Goal: Information Seeking & Learning: Find specific fact

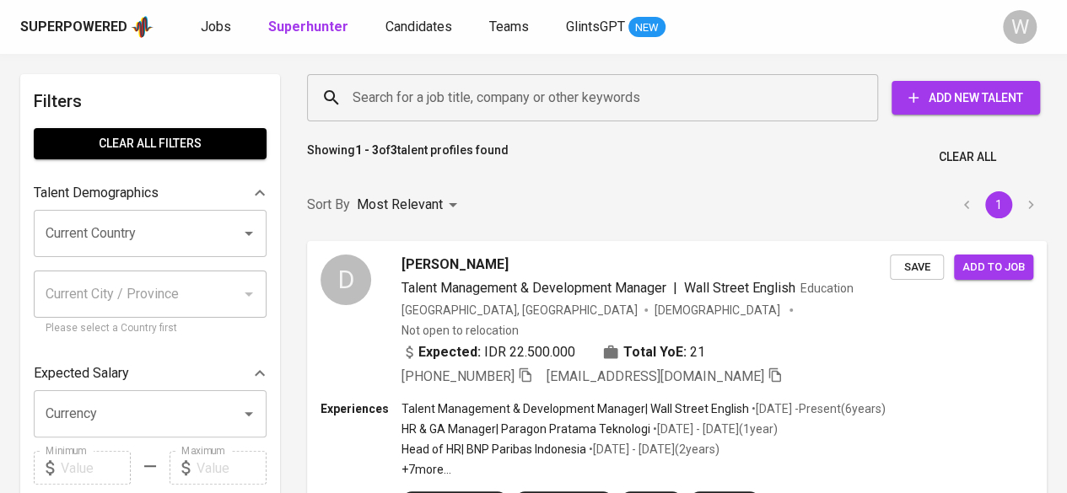
click at [449, 104] on input "Search for a job title, company or other keywords" at bounding box center [596, 98] width 497 height 32
paste input "[EMAIL_ADDRESS][DOMAIN_NAME]"
type input "[EMAIL_ADDRESS][DOMAIN_NAME]"
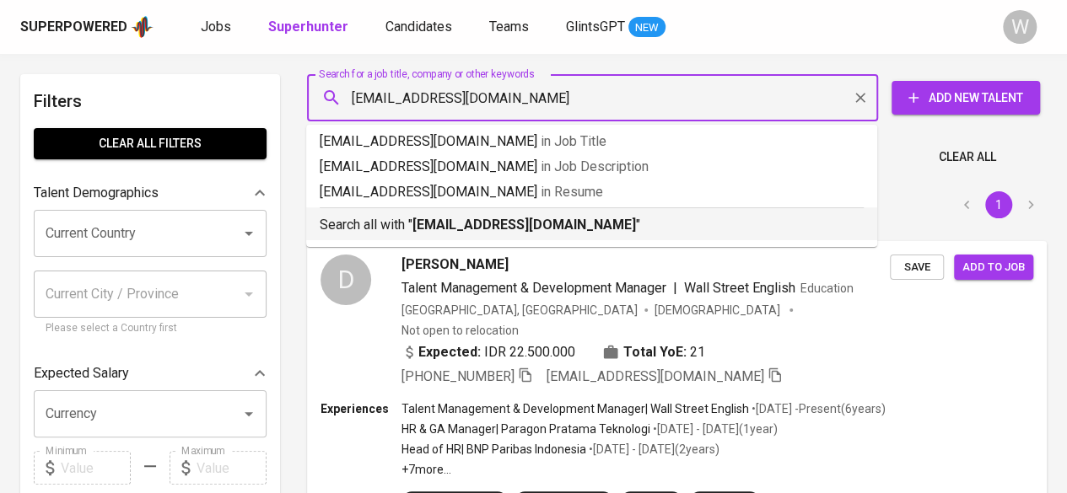
click at [562, 218] on p "Search all with " [EMAIL_ADDRESS][DOMAIN_NAME] "" at bounding box center [592, 225] width 544 height 20
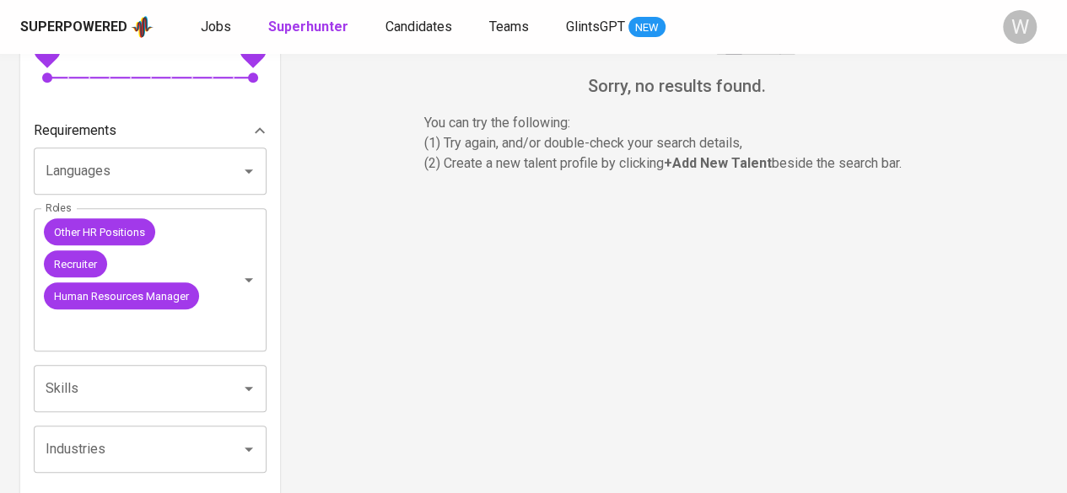
scroll to position [541, 0]
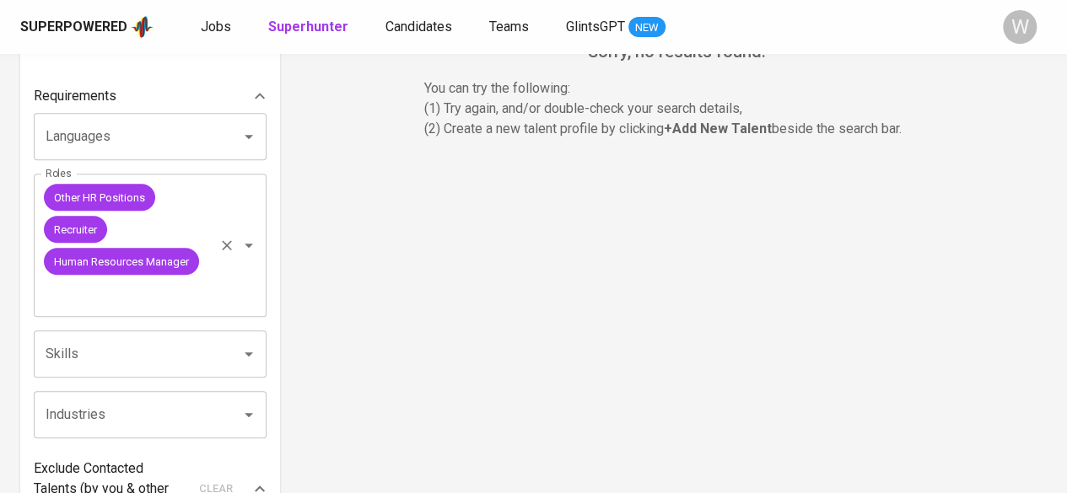
click at [231, 243] on icon "Clear" at bounding box center [226, 245] width 17 height 17
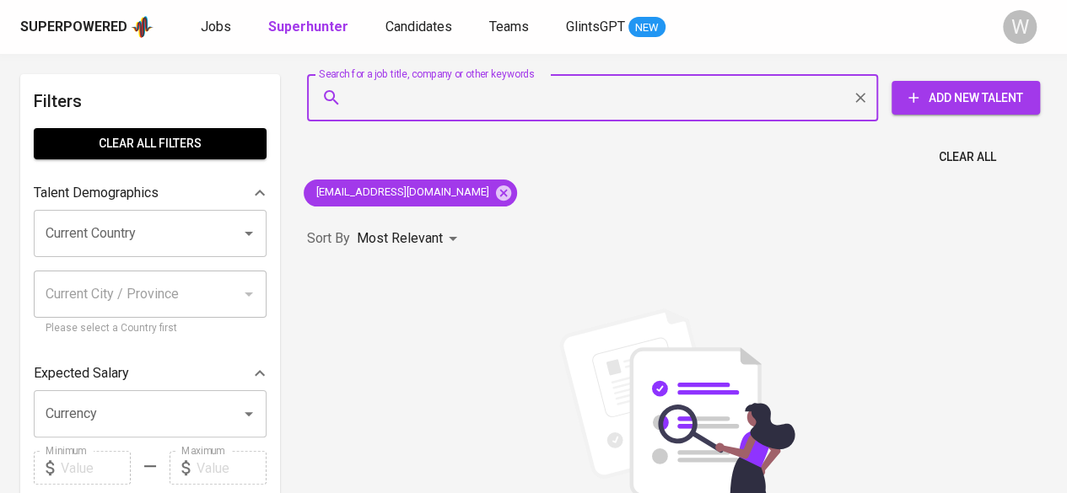
click at [418, 85] on input "Search for a job title, company or other keywords" at bounding box center [596, 98] width 497 height 32
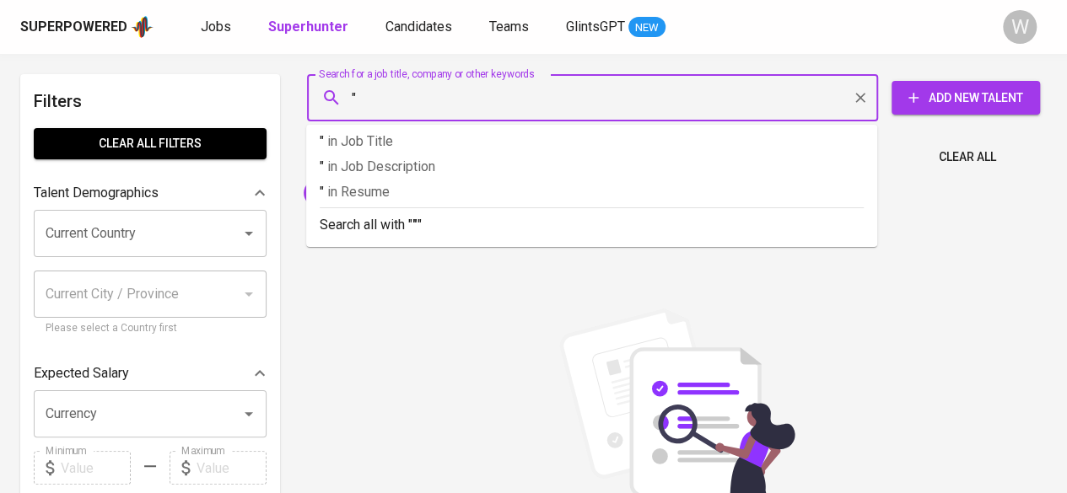
paste input "[PERSON_NAME] [PERSON_NAME] Darmawan"
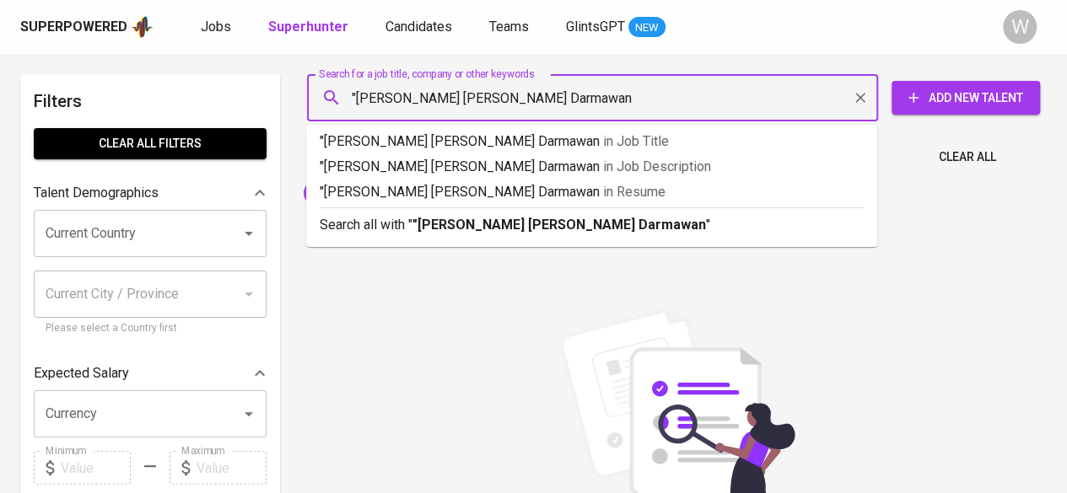
type input ""[PERSON_NAME] [PERSON_NAME] Darmawan""
click at [460, 226] on b ""[PERSON_NAME] [PERSON_NAME] Darmawan"" at bounding box center [561, 225] width 298 height 16
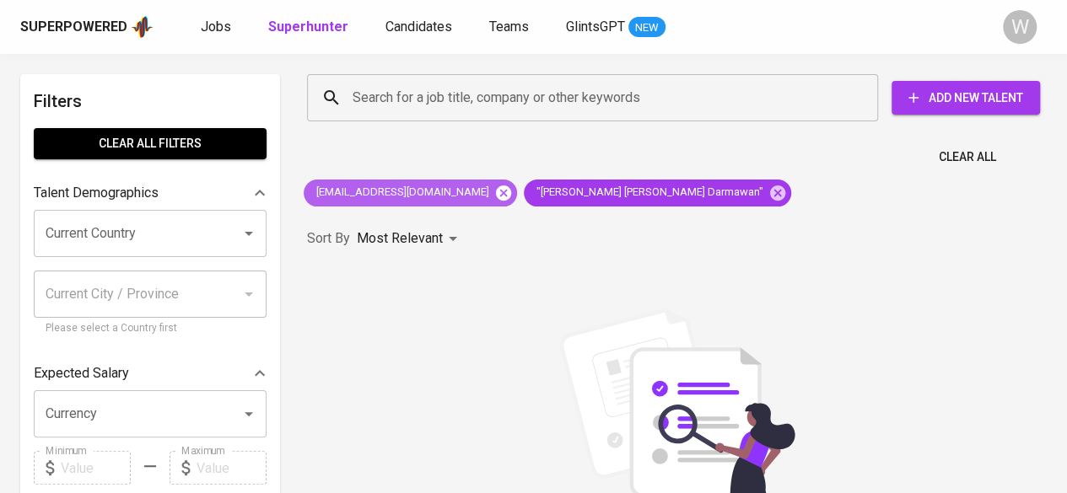
click at [496, 188] on icon at bounding box center [503, 192] width 15 height 15
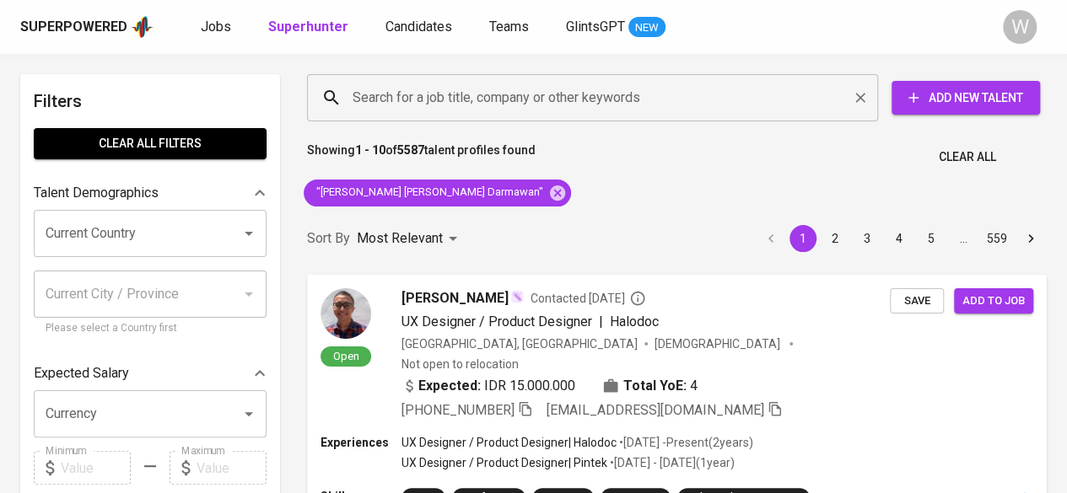
click at [428, 121] on div "Search for a job title, company or other keywords" at bounding box center [592, 97] width 571 height 47
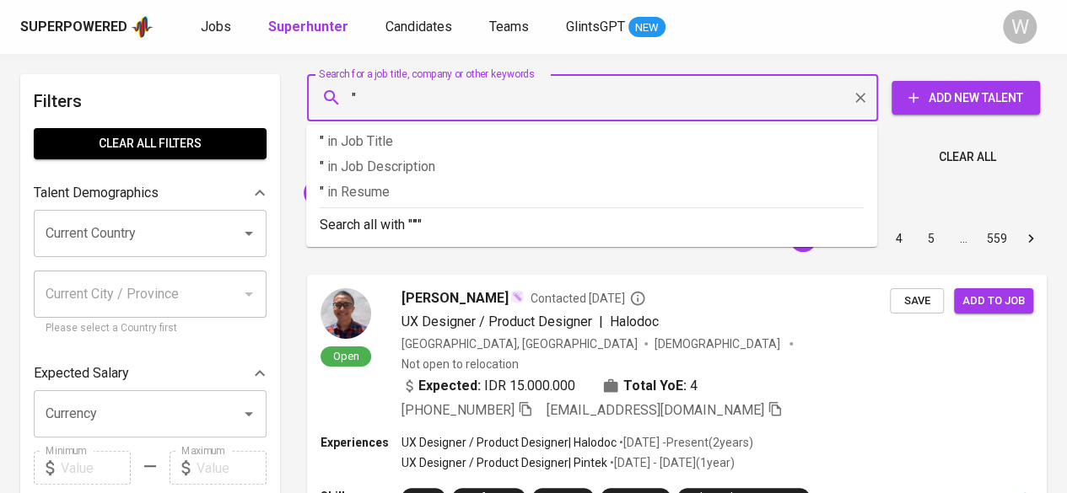
paste input "[PERSON_NAME]"
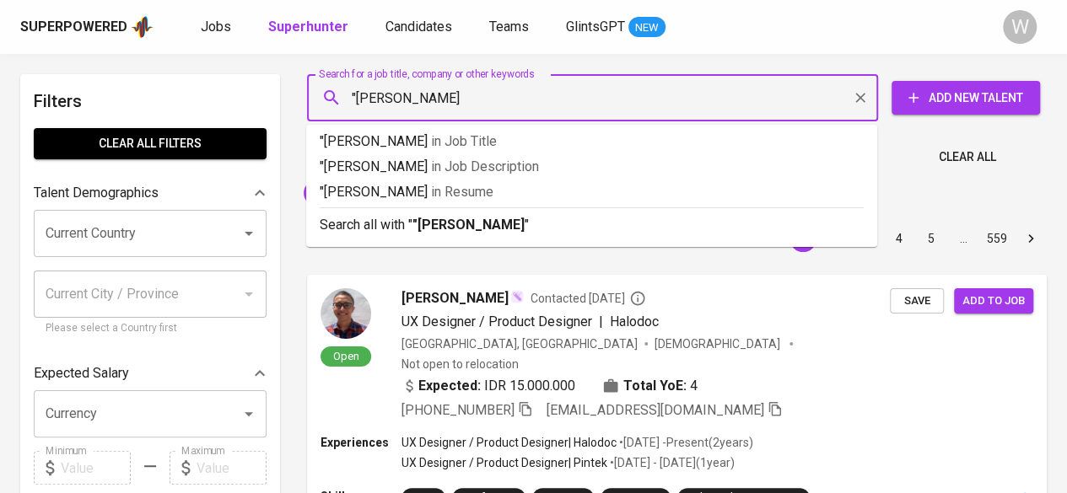
type input ""[PERSON_NAME]""
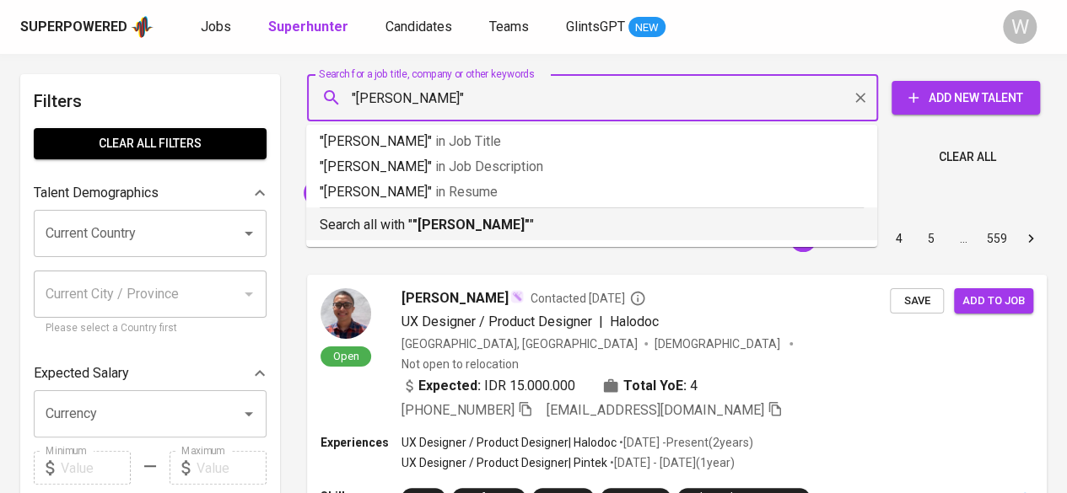
click at [432, 220] on b ""[PERSON_NAME]"" at bounding box center [470, 225] width 117 height 16
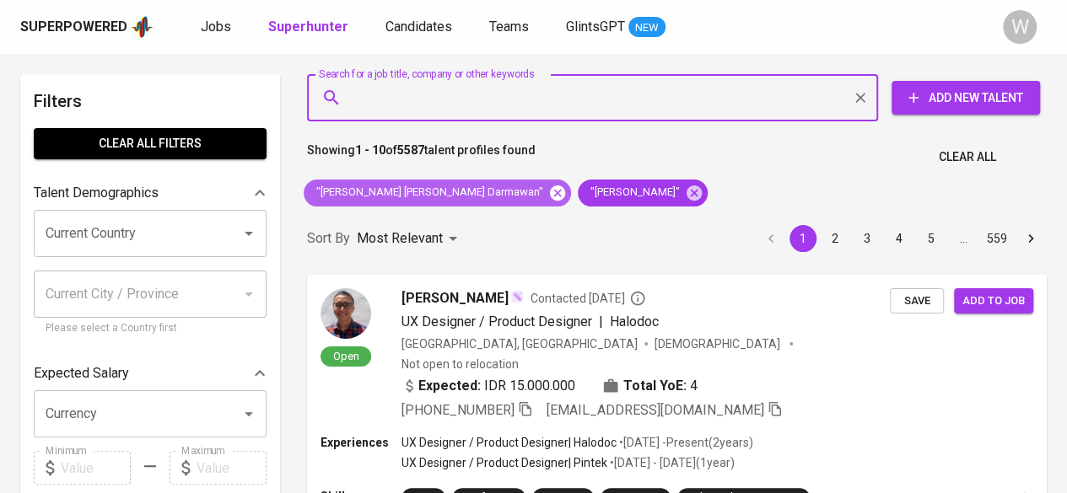
click at [550, 196] on icon at bounding box center [557, 192] width 15 height 15
